Goal: Subscribe to service/newsletter

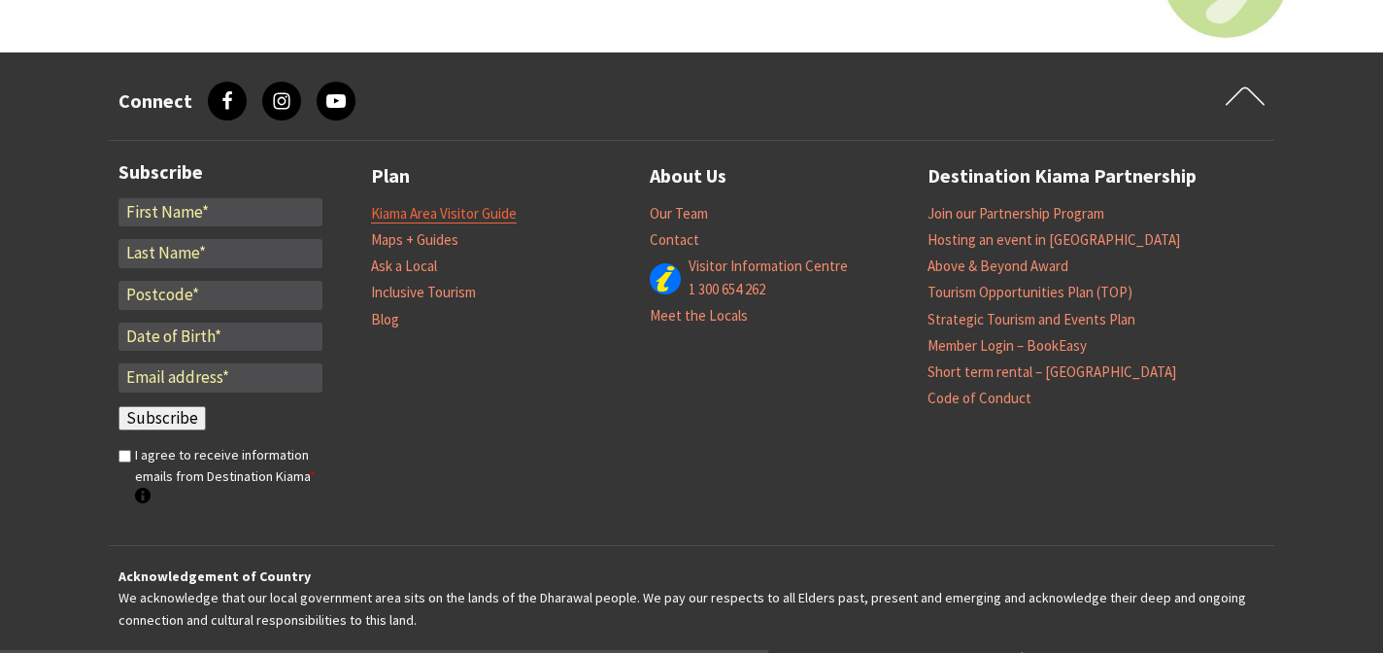
scroll to position [6124, 0]
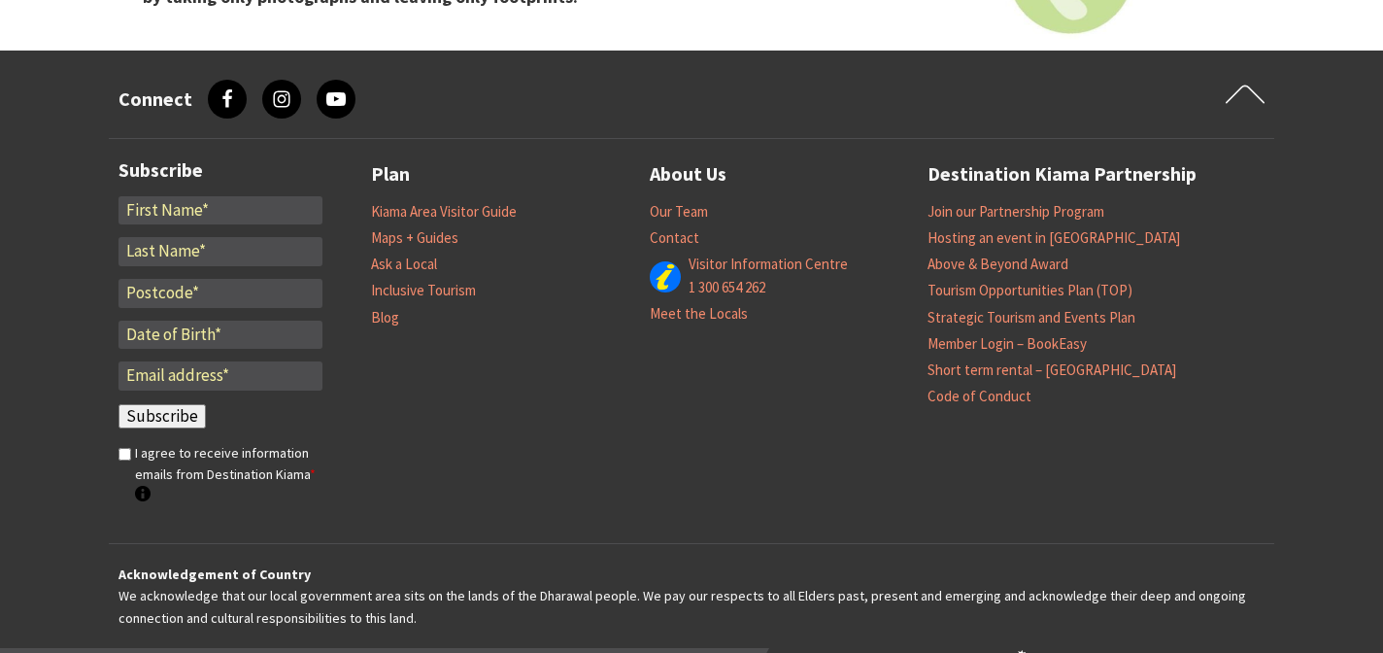
click at [201, 206] on input "*" at bounding box center [221, 210] width 204 height 29
type input "Harm"
type input "van Veldhuizen"
type input "5256 ER"
type input "harm.van.veldhuizen@outlook.com"
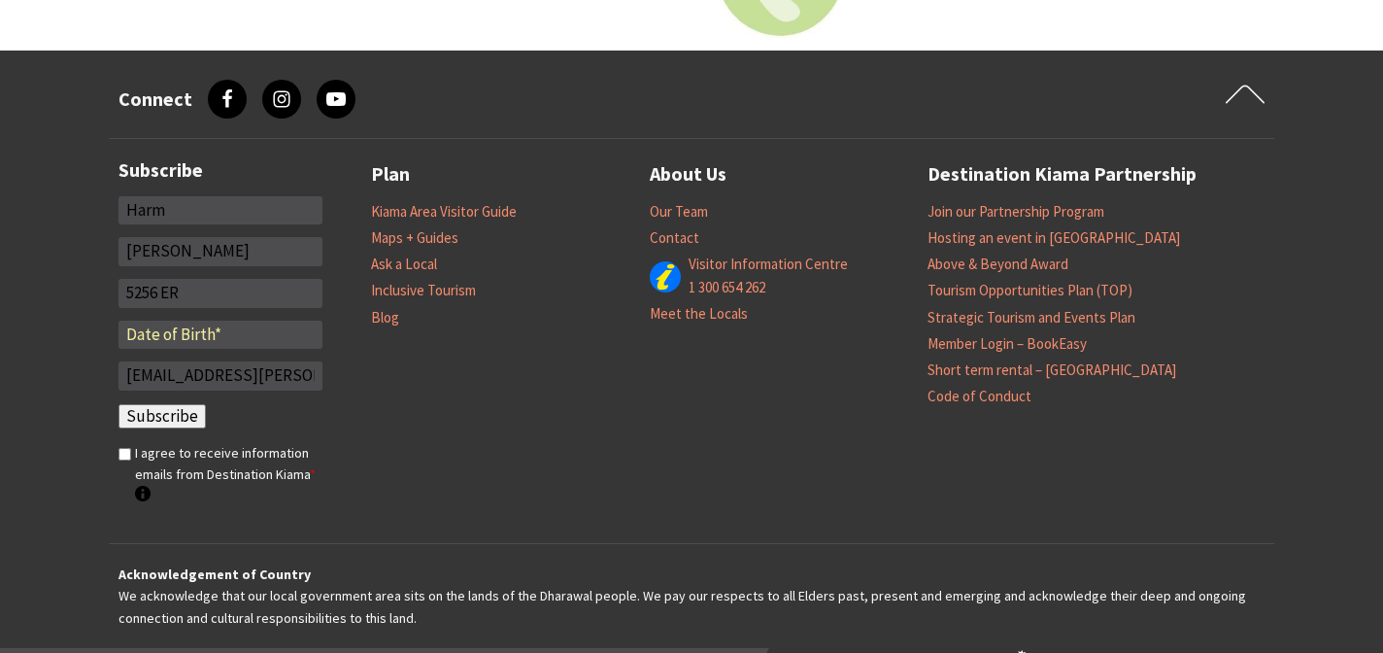
click at [177, 405] on input "Subscribe" at bounding box center [162, 416] width 87 height 25
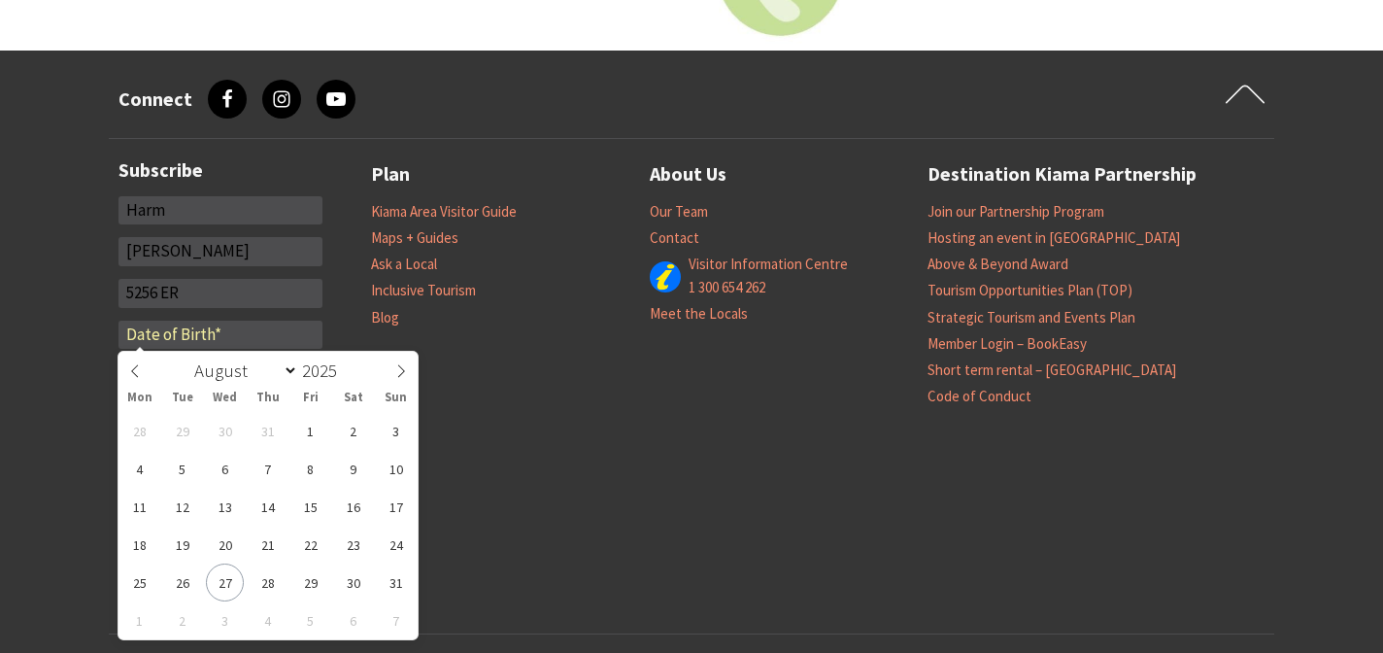
click at [190, 342] on input "text" at bounding box center [221, 335] width 204 height 29
click at [304, 513] on span "15" at bounding box center [310, 507] width 38 height 38
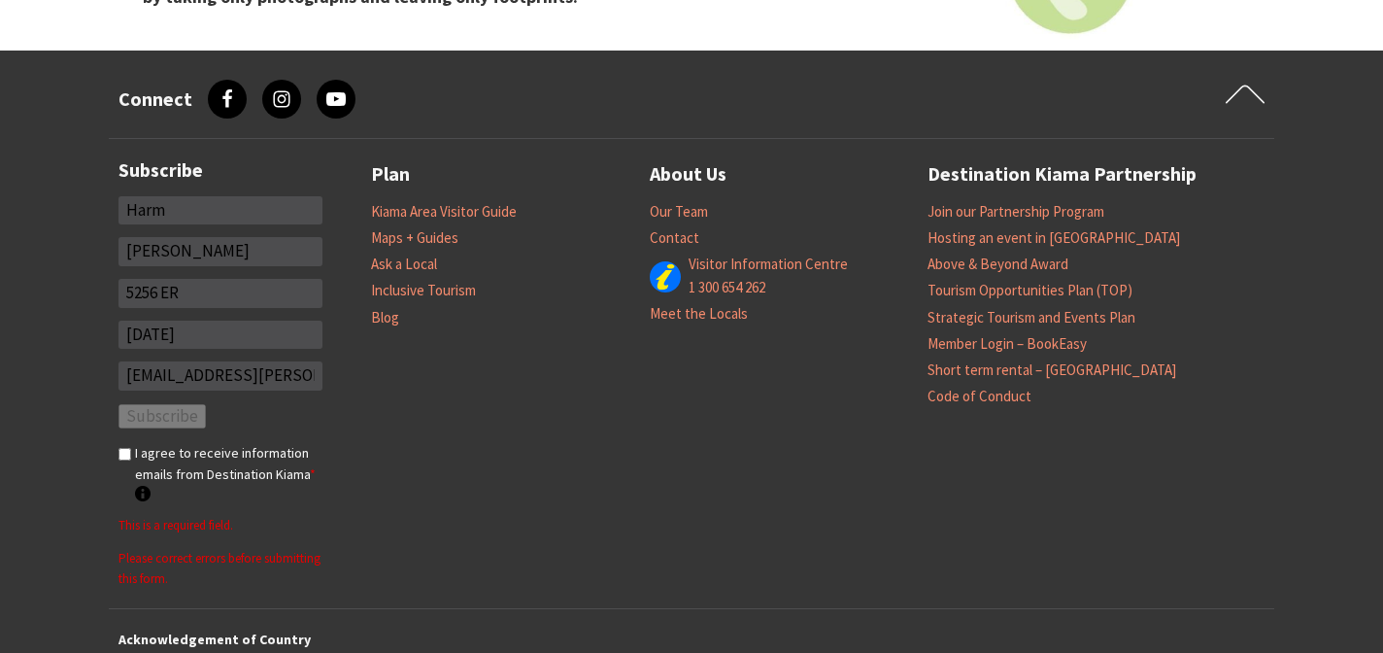
type input "15/04/1965"
click at [122, 458] on input "I agree to receive information emails from Destination Kiama * Destination Kiam…" at bounding box center [125, 454] width 13 height 13
checkbox input "true"
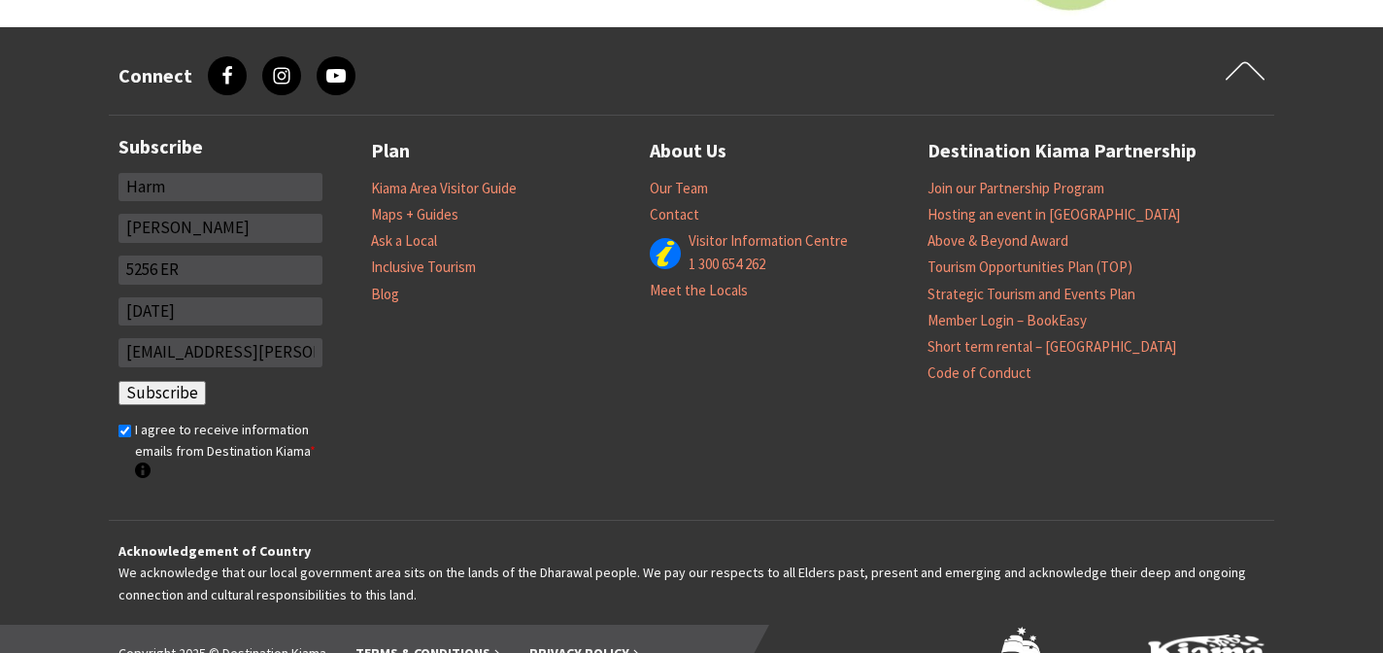
scroll to position [6205, 0]
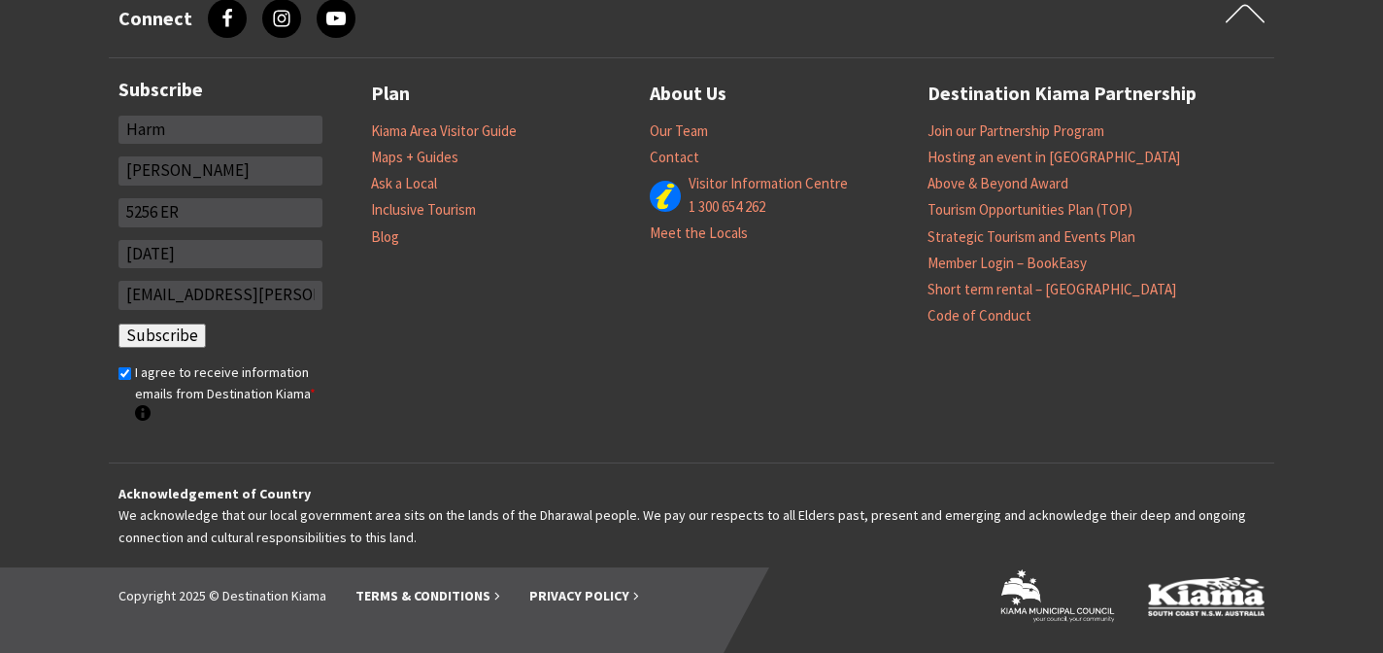
click at [248, 435] on div "Subscribe Fields marked with an <span class="ninja-forms-req-symbol">*</span> a…" at bounding box center [245, 260] width 253 height 365
click at [186, 330] on input "Subscribe" at bounding box center [162, 335] width 87 height 25
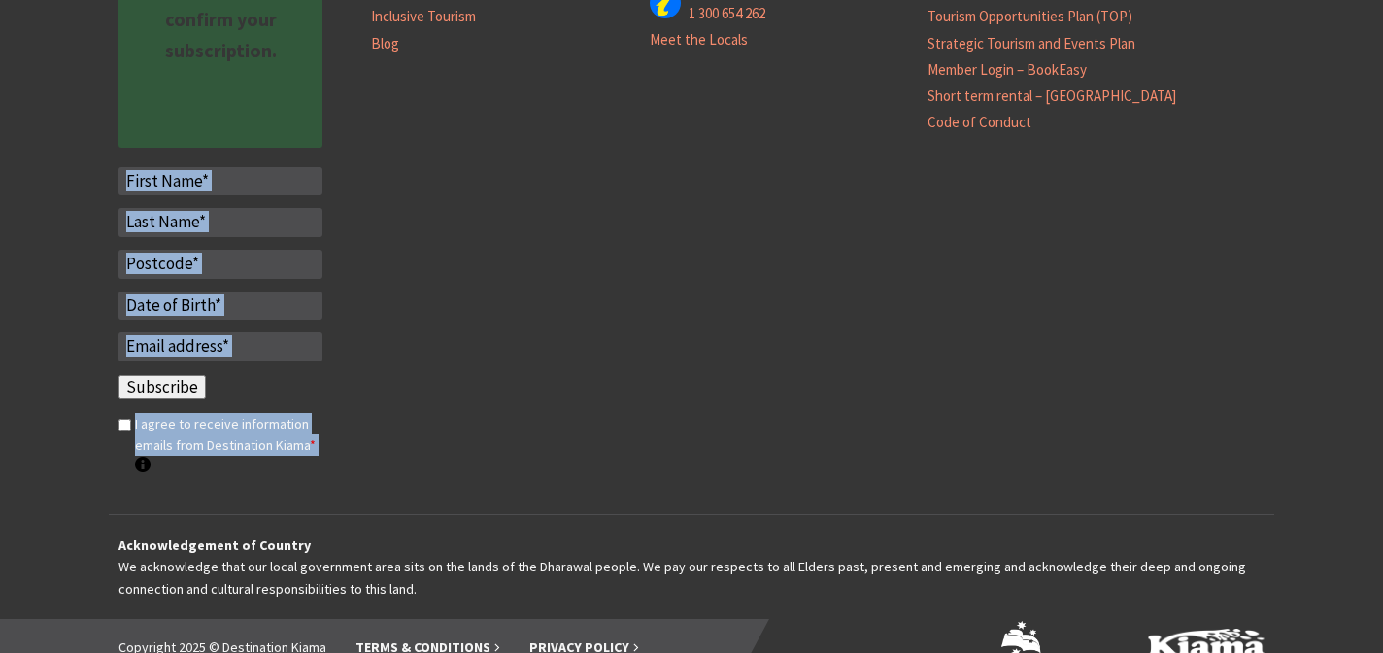
scroll to position [6450, 0]
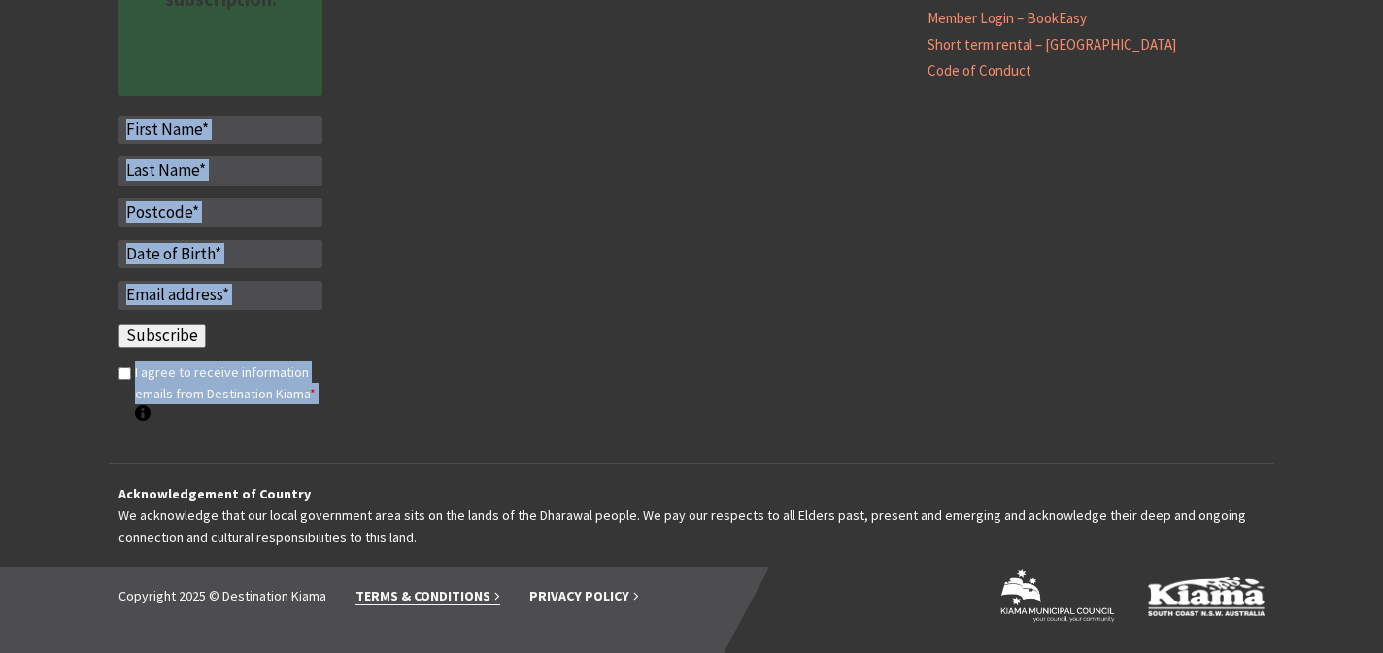
click at [450, 594] on link "Terms & Conditions" at bounding box center [428, 596] width 145 height 18
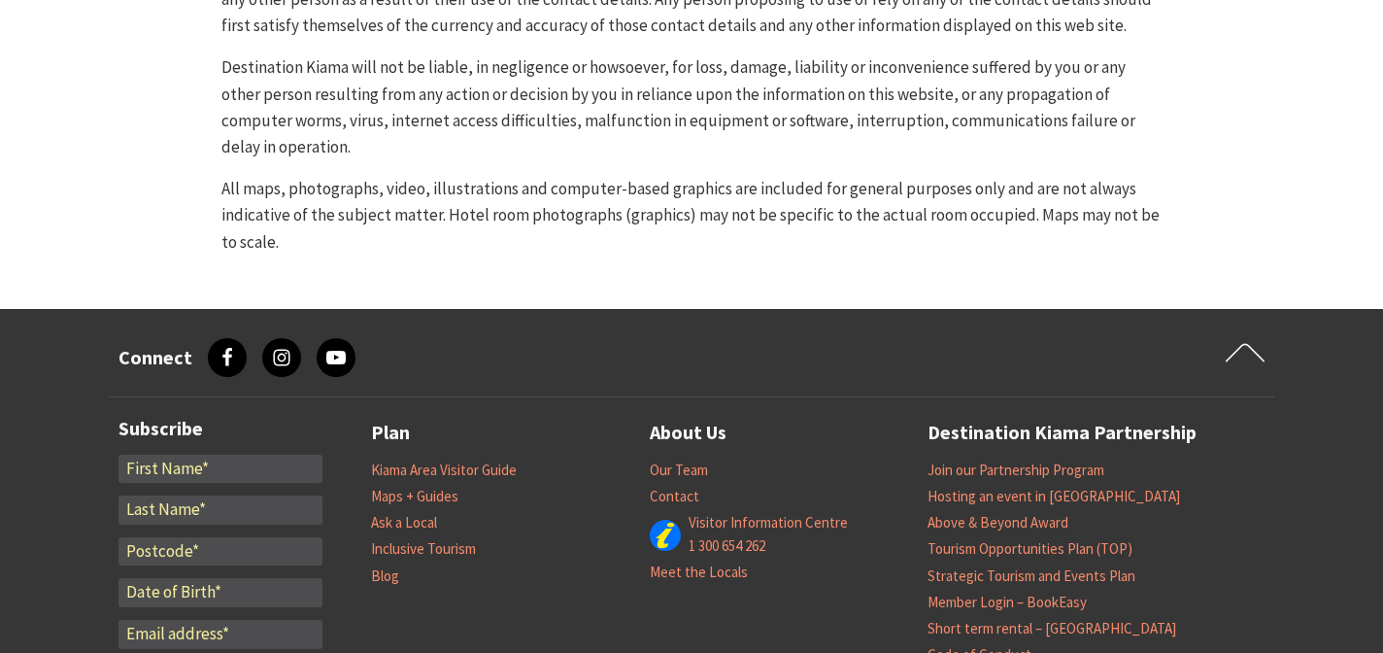
scroll to position [1844, 0]
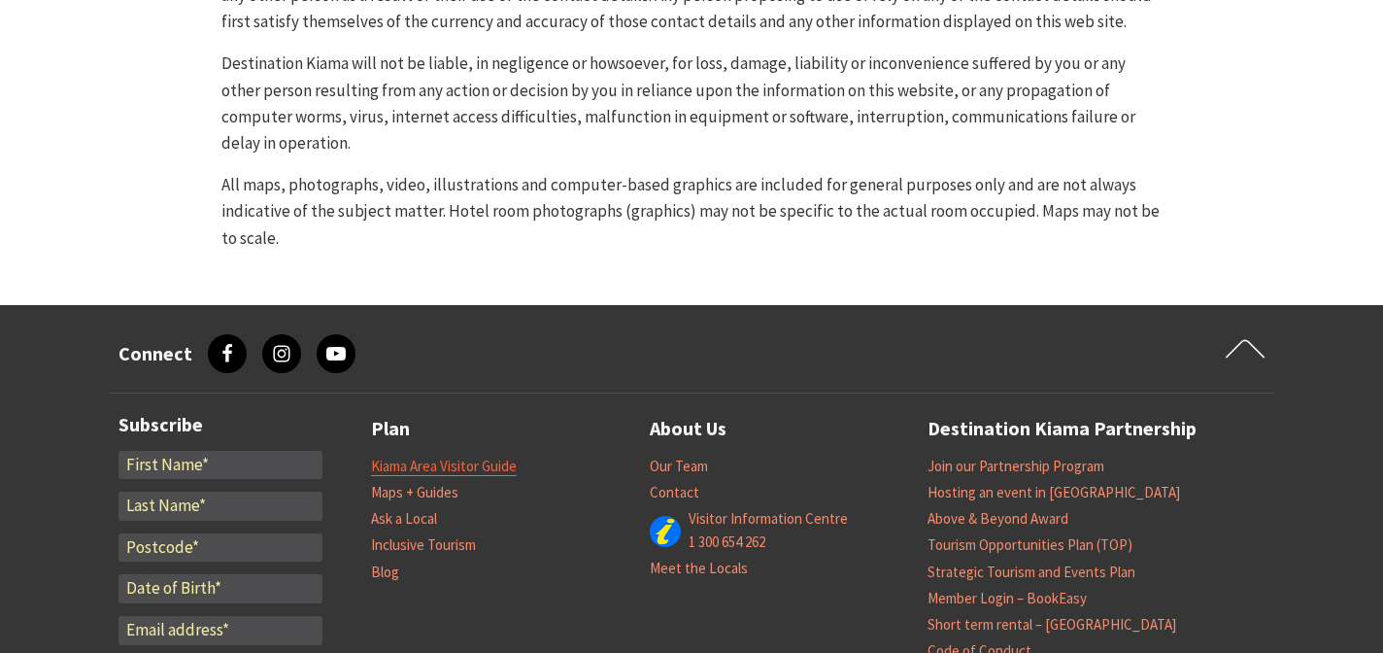
click at [429, 471] on link "Kiama Area Visitor Guide" at bounding box center [444, 466] width 146 height 19
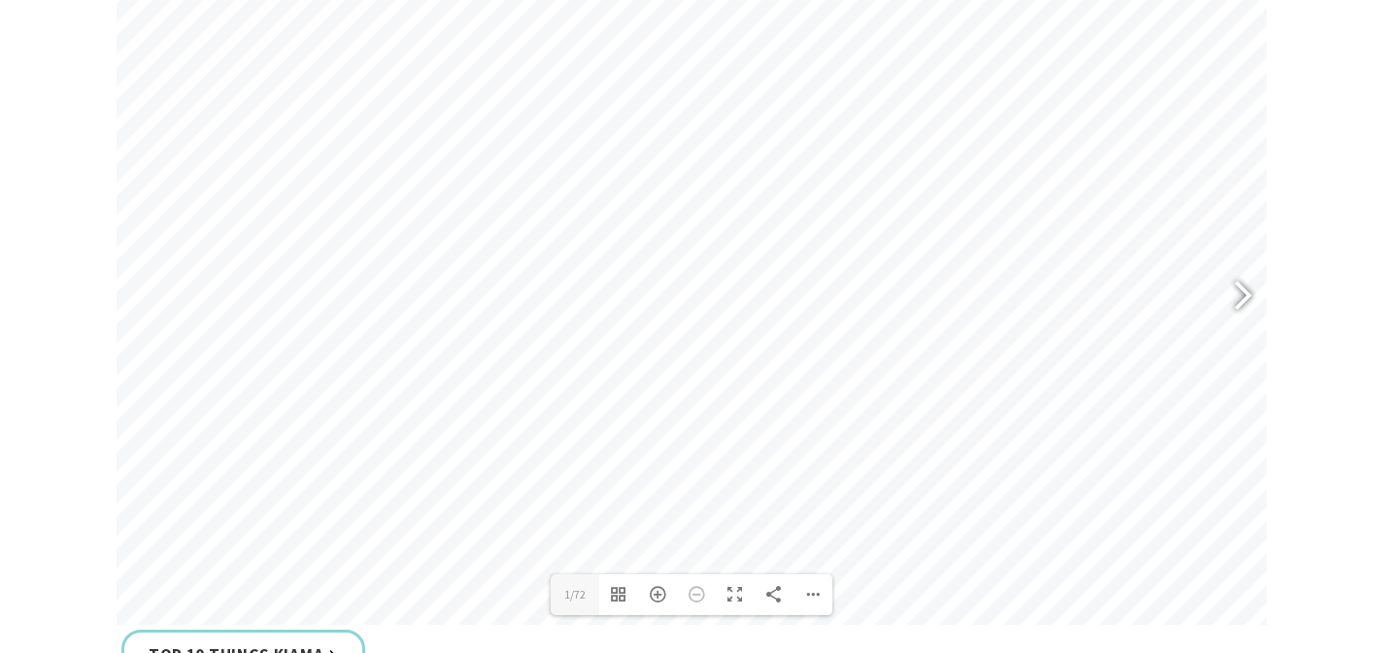
scroll to position [916, 0]
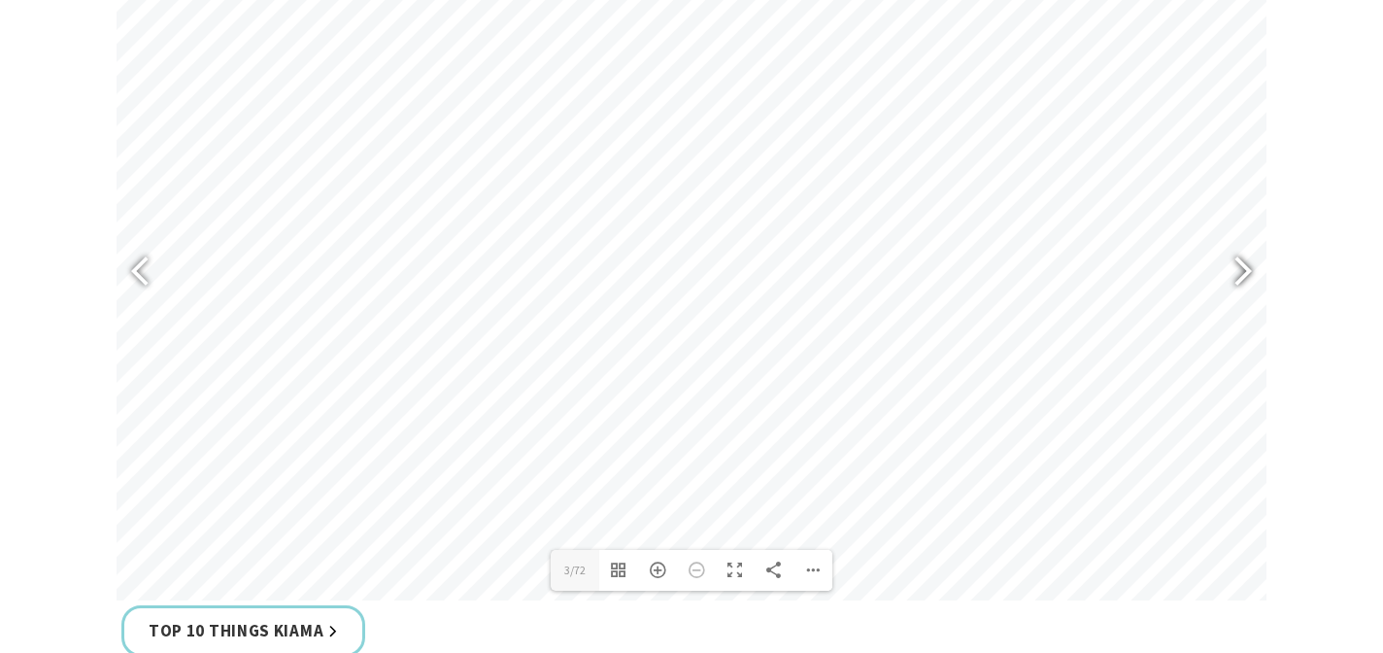
click at [1244, 272] on div at bounding box center [1234, 273] width 45 height 71
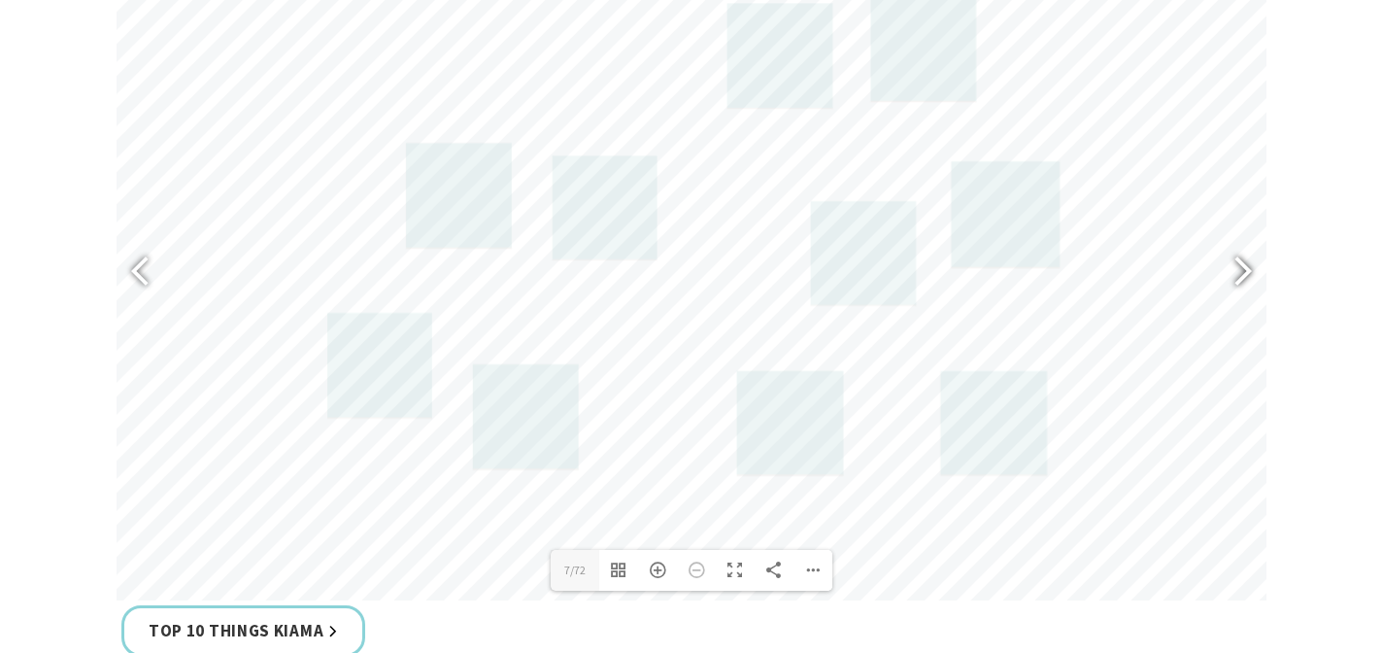
click at [1243, 270] on div at bounding box center [1234, 273] width 45 height 71
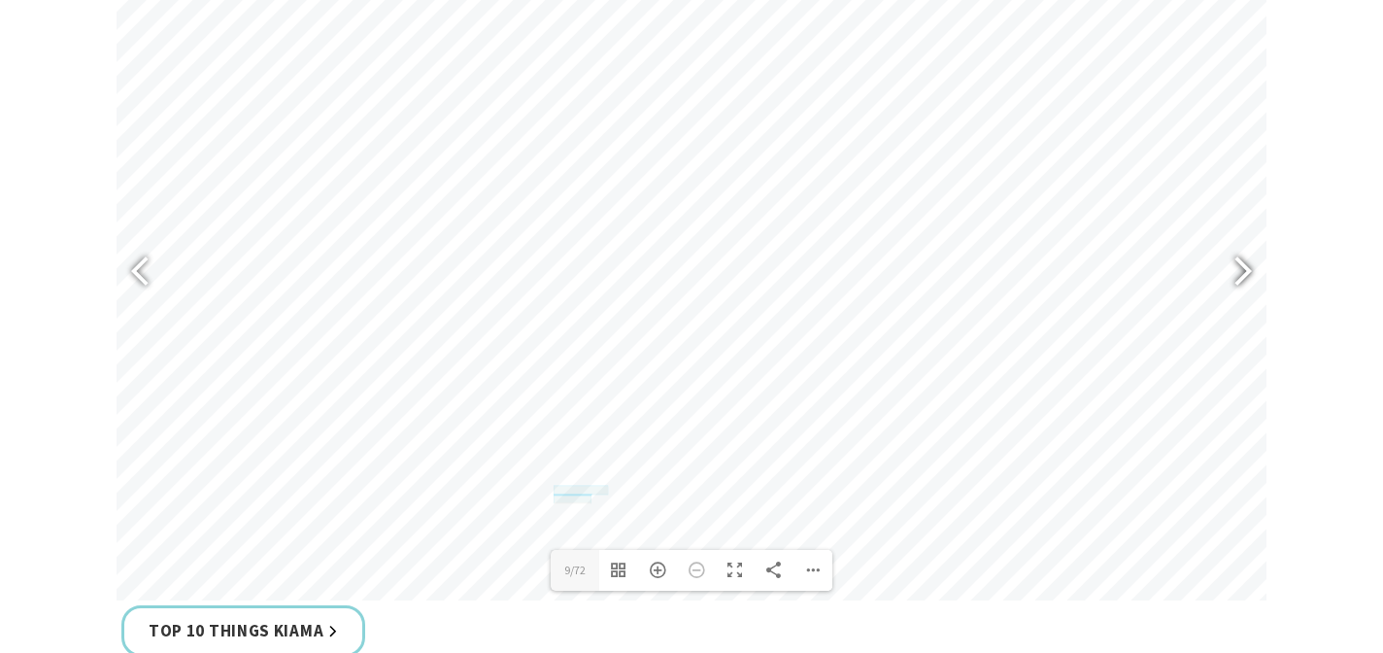
click at [1244, 262] on div at bounding box center [1234, 273] width 45 height 71
click at [1250, 266] on div at bounding box center [1234, 273] width 45 height 71
type input "13"
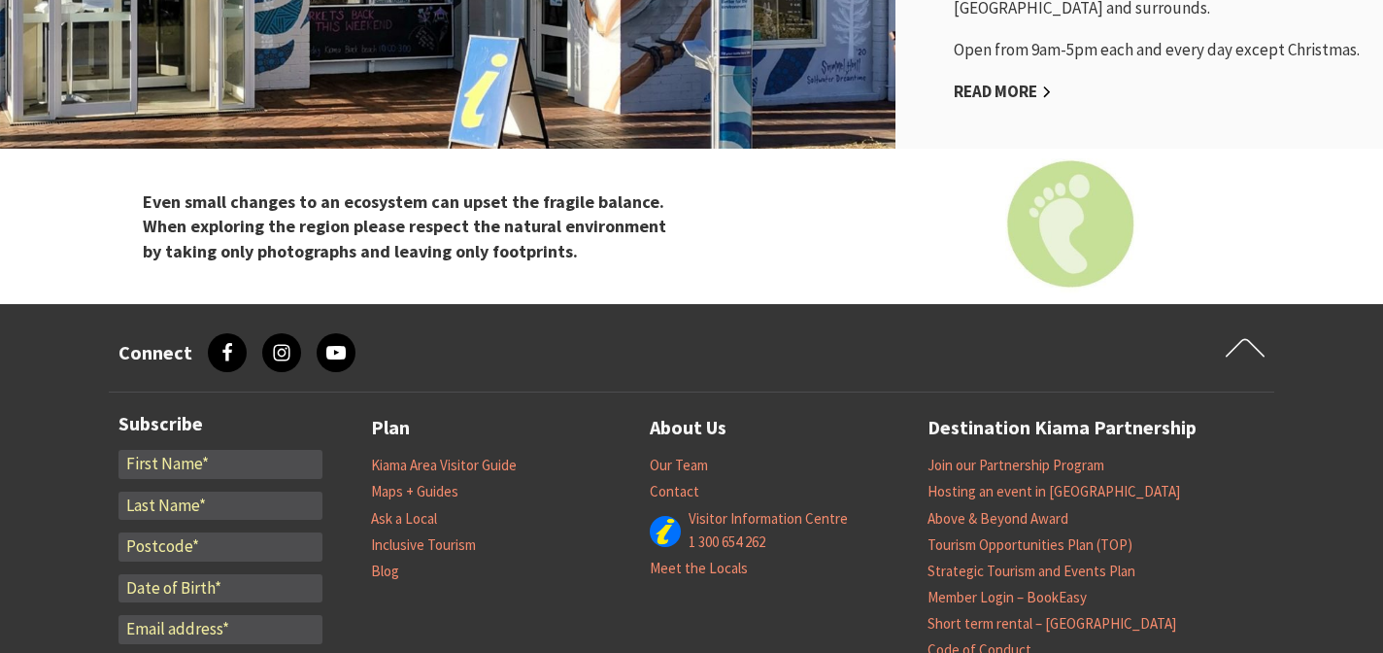
scroll to position [2376, 0]
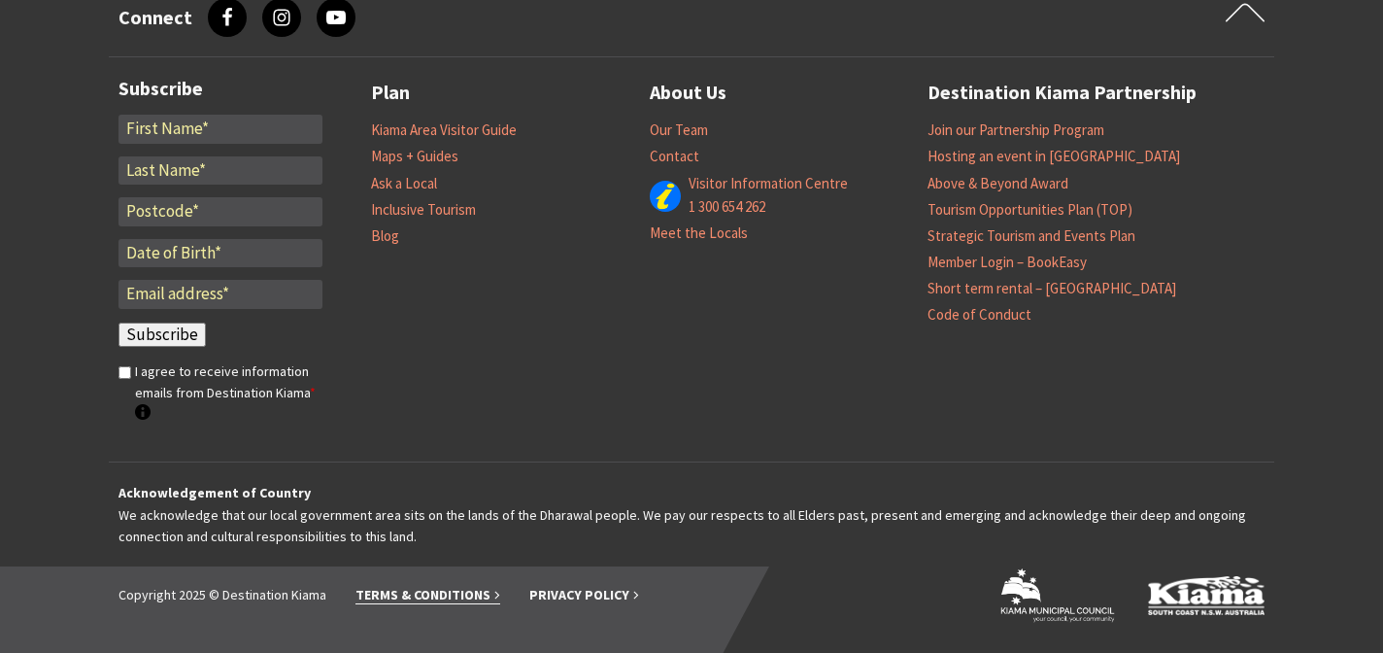
click at [451, 594] on link "Terms & Conditions" at bounding box center [428, 595] width 145 height 18
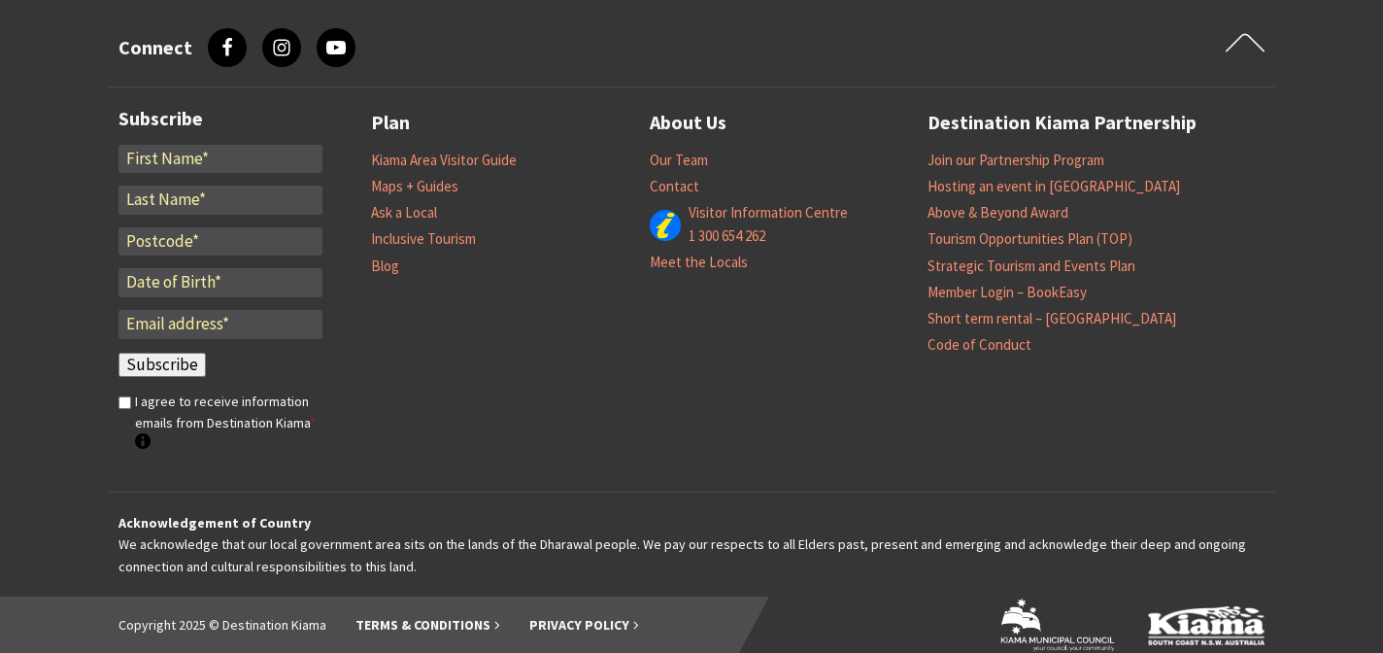
scroll to position [2179, 0]
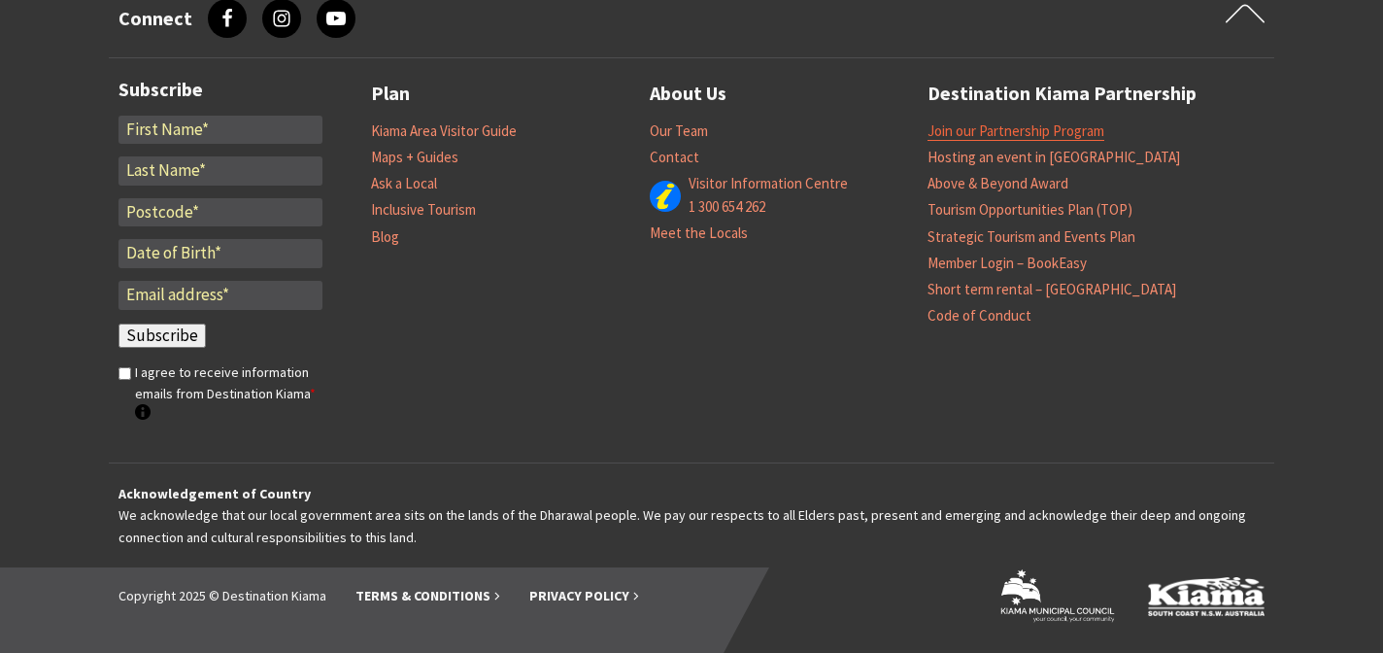
click at [974, 133] on link "Join our Partnership Program" at bounding box center [1016, 130] width 177 height 19
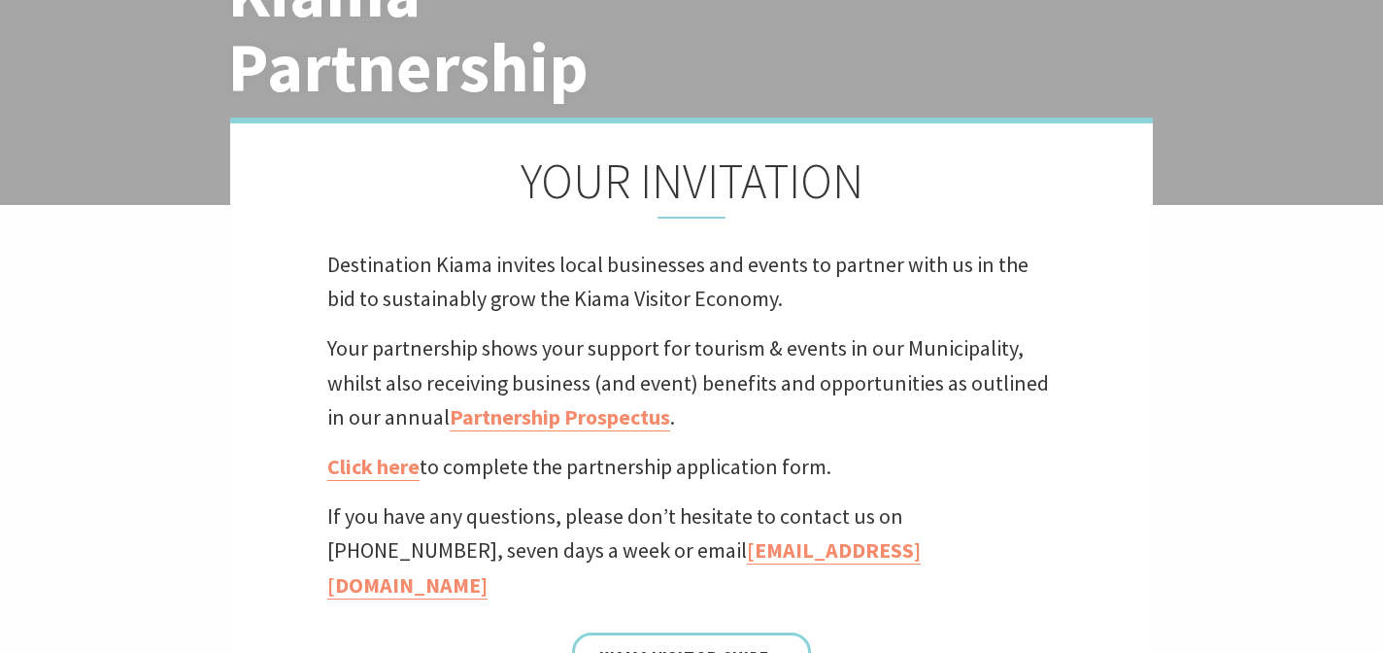
scroll to position [352, 0]
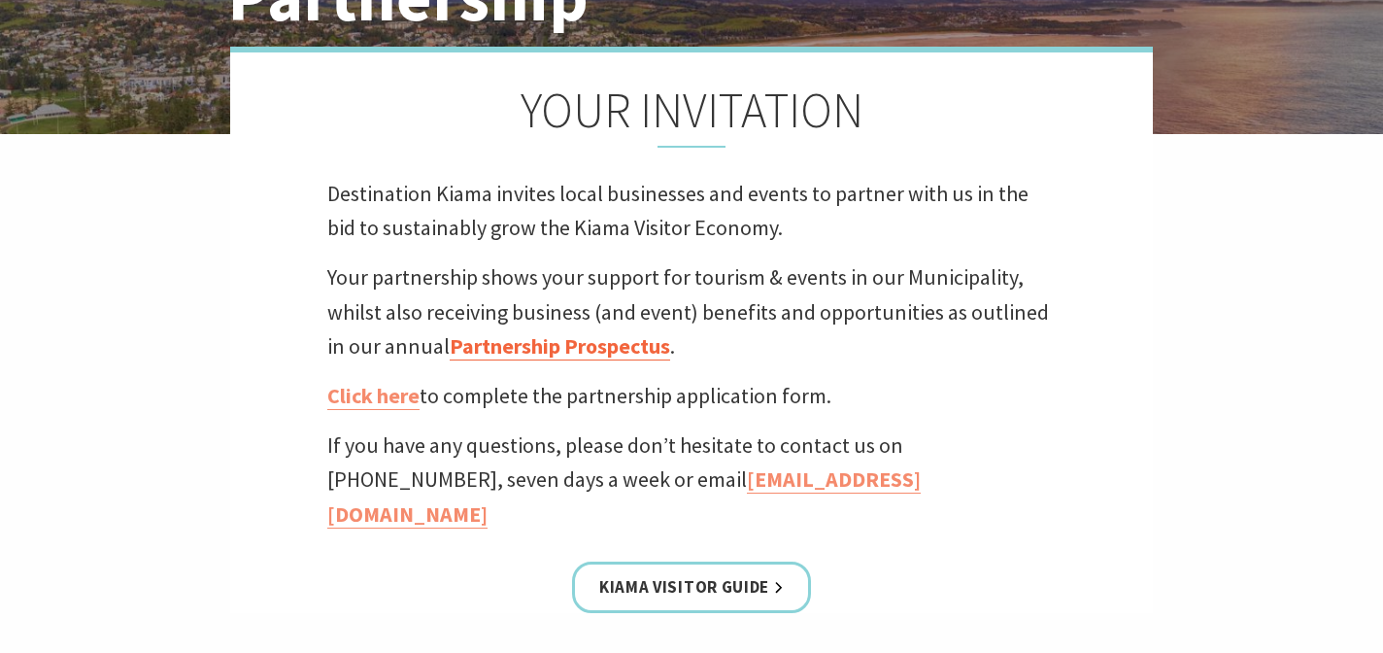
click at [588, 345] on link "Partnership Prospectus" at bounding box center [560, 346] width 220 height 28
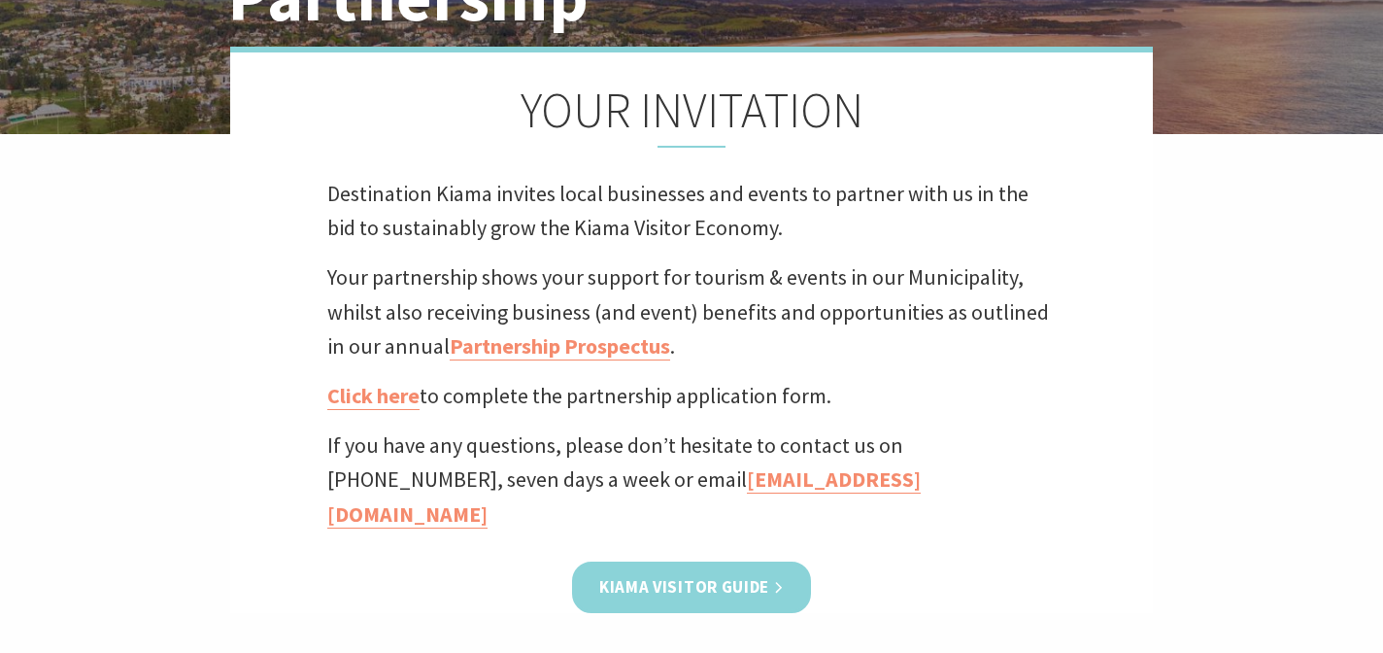
click at [718, 561] on link "Kiama Visitor Guide" at bounding box center [691, 586] width 239 height 51
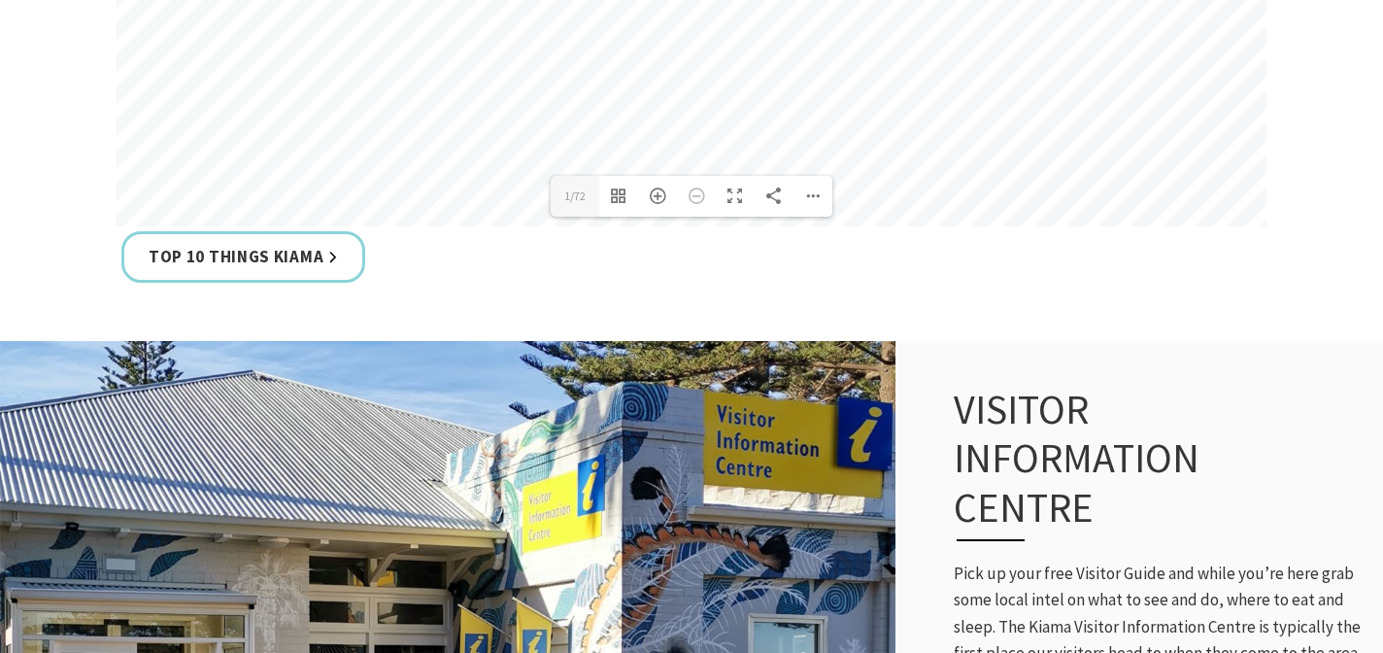
scroll to position [1554, 0]
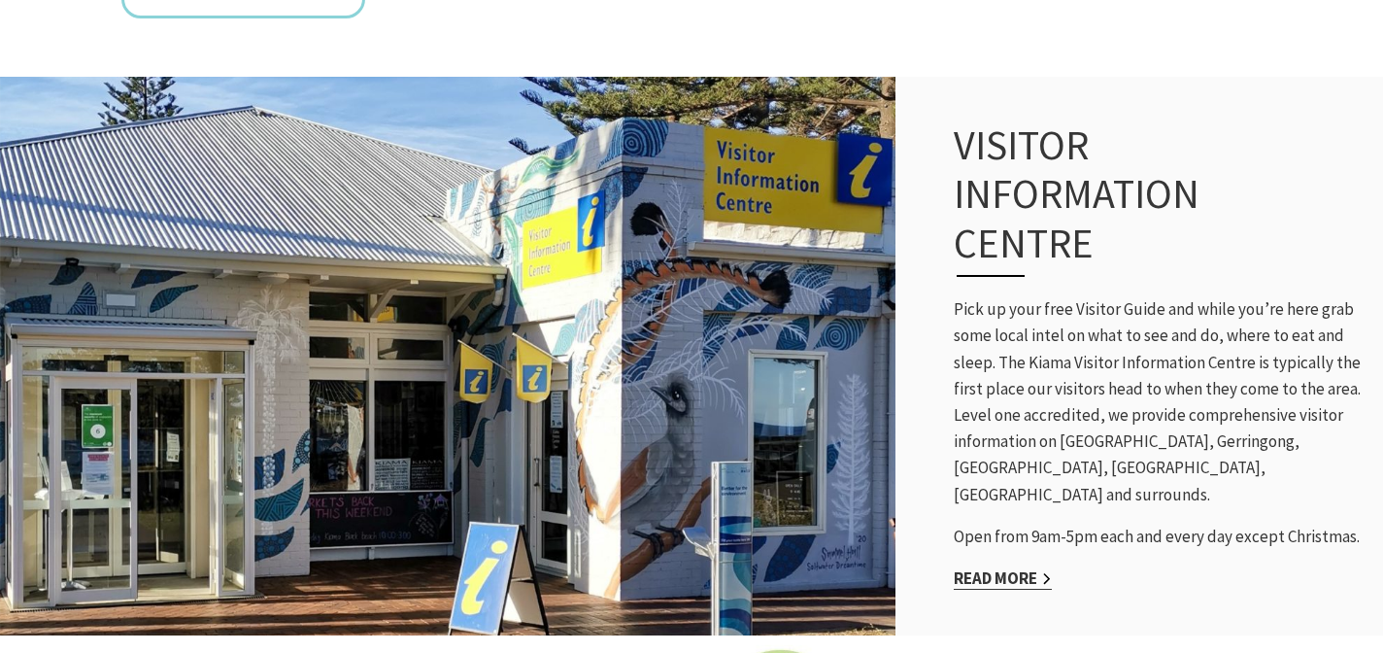
click at [1000, 567] on link "Read More" at bounding box center [1003, 578] width 98 height 22
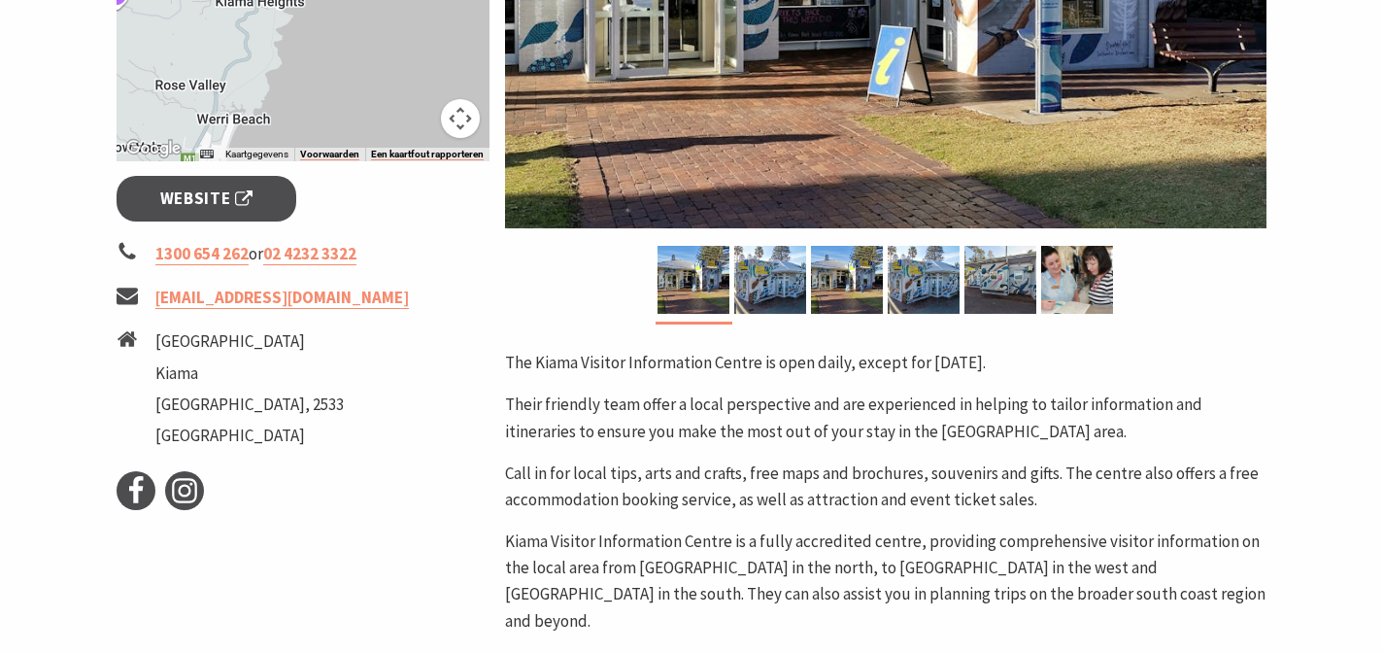
scroll to position [658, 0]
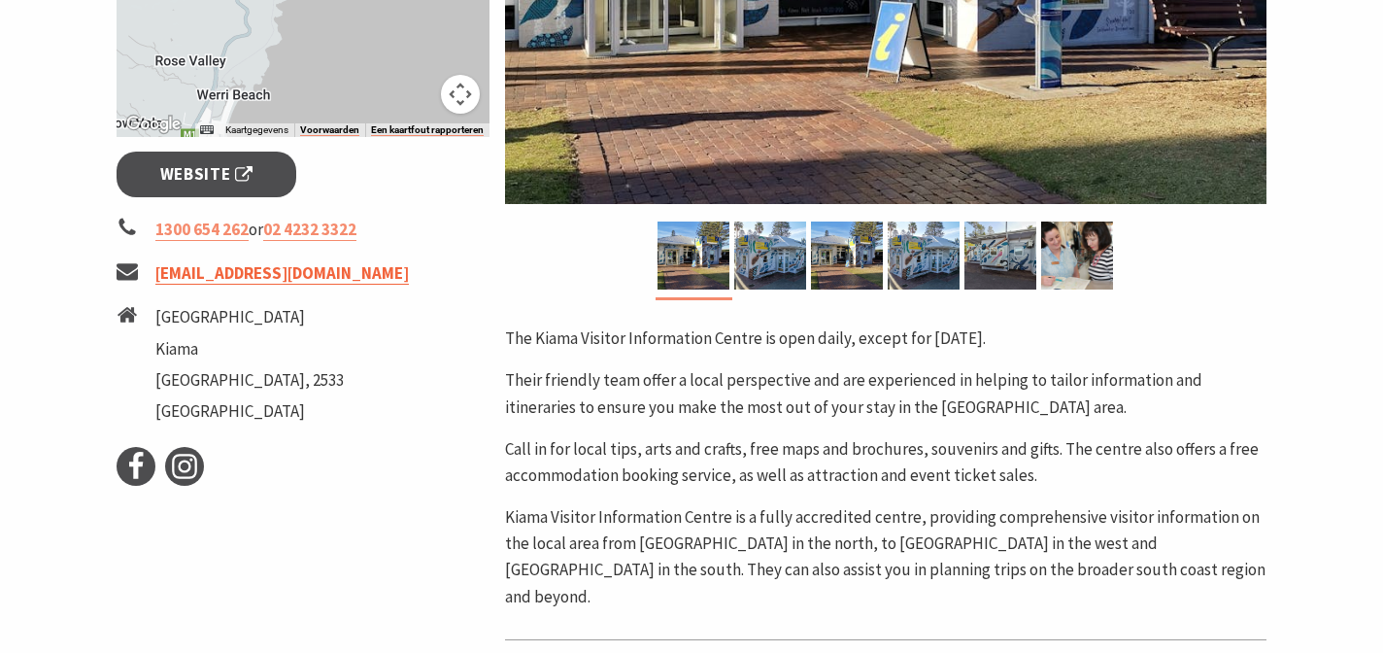
click at [278, 272] on link "[EMAIL_ADDRESS][DOMAIN_NAME]" at bounding box center [282, 273] width 254 height 22
